Goal: Task Accomplishment & Management: Complete application form

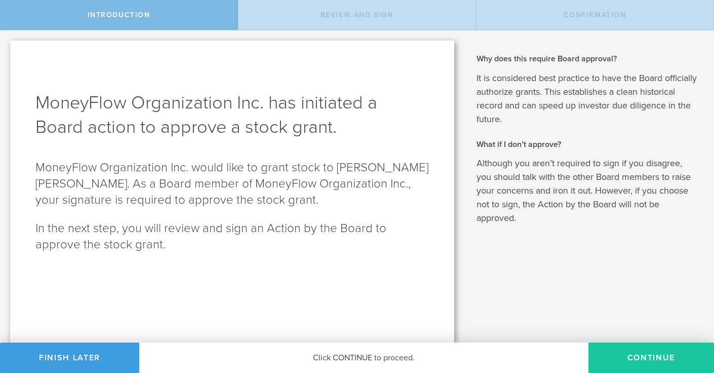
click at [637, 355] on button "Continue" at bounding box center [651, 357] width 126 height 30
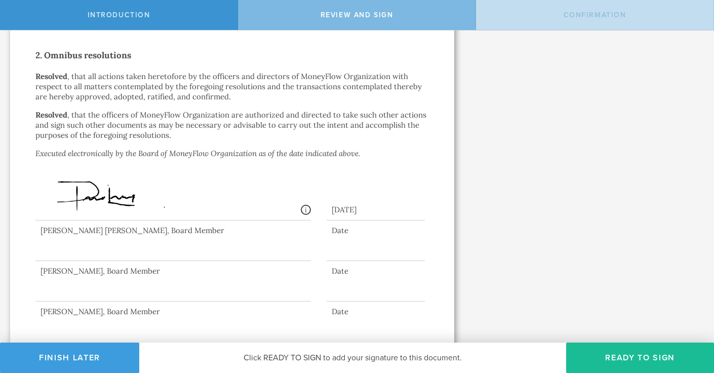
scroll to position [763, 0]
click at [602, 362] on button "Ready to Sign" at bounding box center [640, 357] width 148 height 30
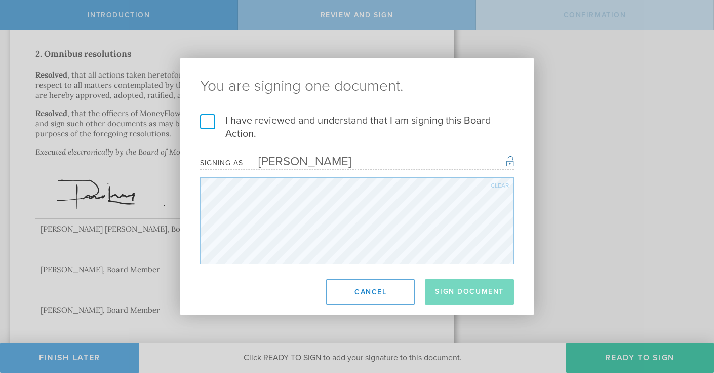
click at [204, 122] on label "I have reviewed and understand that I am signing this Board Action." at bounding box center [357, 127] width 314 height 26
click at [0, 0] on input "I have reviewed and understand that I am signing this Board Action." at bounding box center [0, 0] width 0 height 0
click at [457, 295] on button "Sign Document" at bounding box center [469, 291] width 89 height 25
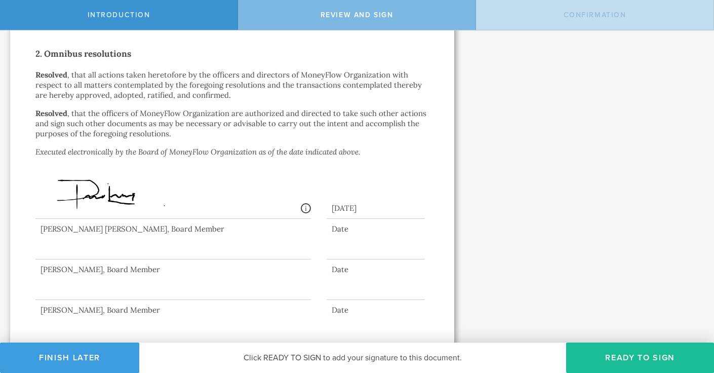
scroll to position [0, 0]
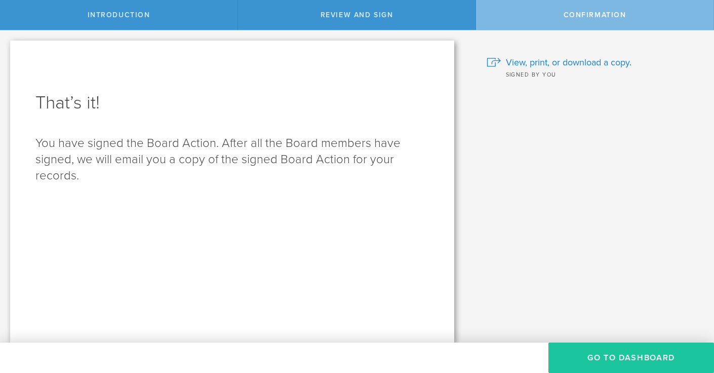
click at [577, 367] on button "Go to Dashboard" at bounding box center [631, 357] width 166 height 30
